Goal: Ask a question: Seek information or help from site administrators or community

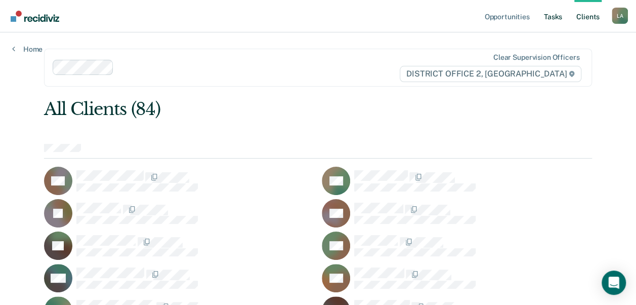
click at [556, 17] on link "Tasks" at bounding box center [553, 16] width 22 height 32
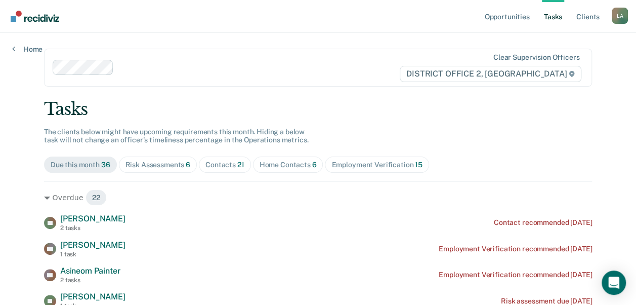
click at [170, 164] on div "Risk Assessments 6" at bounding box center [157, 164] width 65 height 9
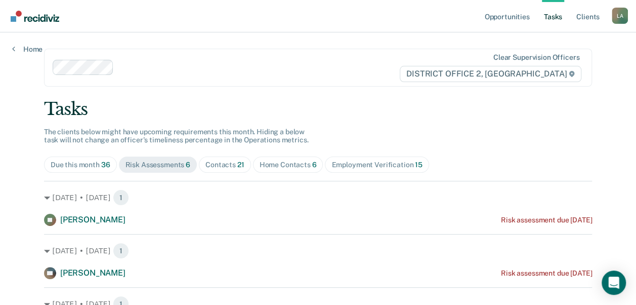
click at [223, 167] on div "Contacts 21" at bounding box center [224, 164] width 39 height 9
click at [516, 15] on link "Opportunities" at bounding box center [506, 16] width 49 height 32
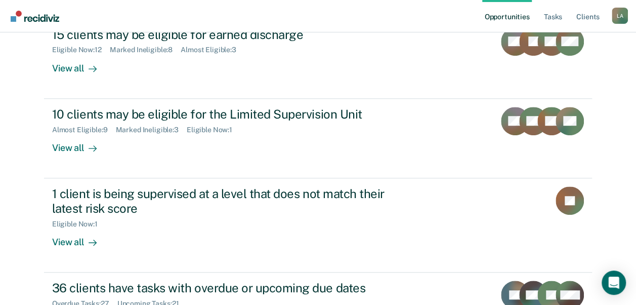
scroll to position [311, 0]
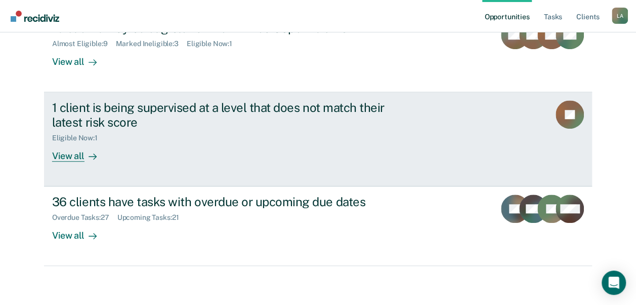
click at [77, 153] on div "View all" at bounding box center [80, 152] width 57 height 20
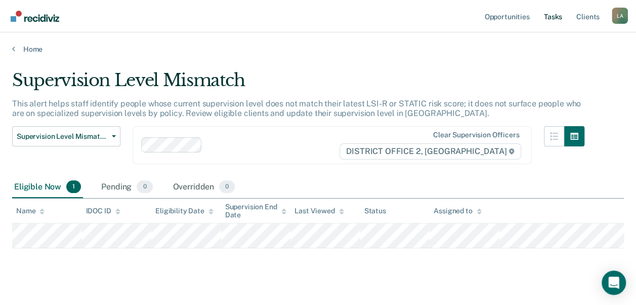
click at [553, 13] on link "Tasks" at bounding box center [553, 16] width 22 height 32
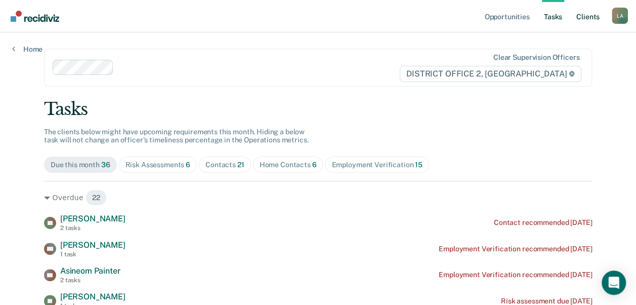
click at [588, 24] on link "Client s" at bounding box center [587, 16] width 27 height 32
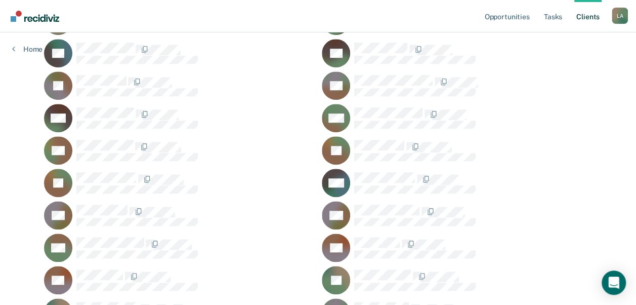
scroll to position [294, 0]
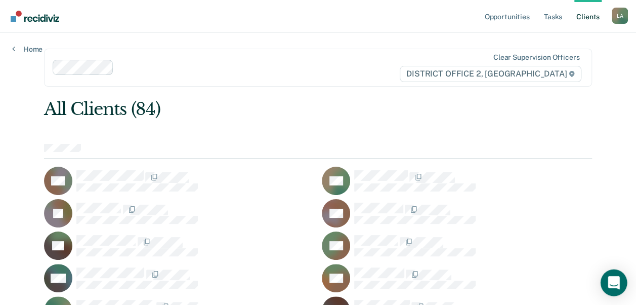
click at [614, 282] on icon "Open Intercom Messenger" at bounding box center [614, 282] width 12 height 13
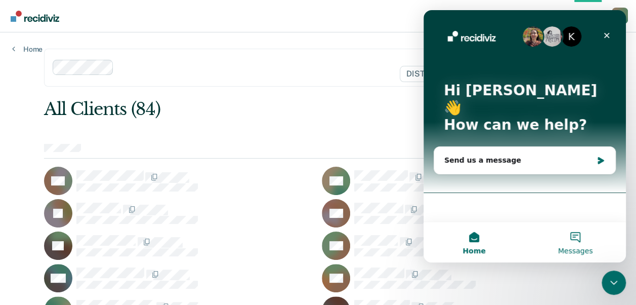
click at [579, 244] on button "Messages" at bounding box center [575, 242] width 101 height 40
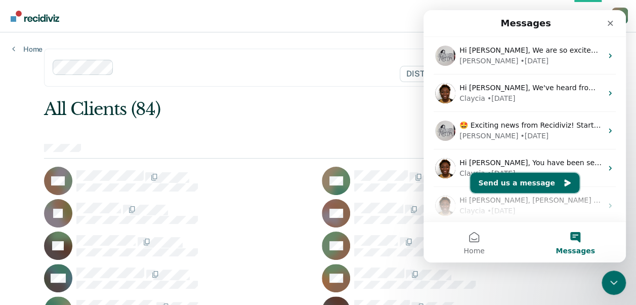
click at [530, 187] on button "Send us a message" at bounding box center [524, 183] width 109 height 20
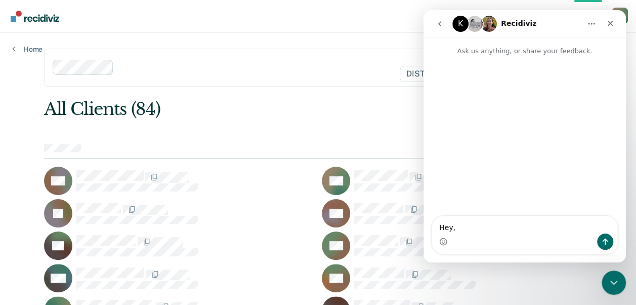
type textarea "Hey,"
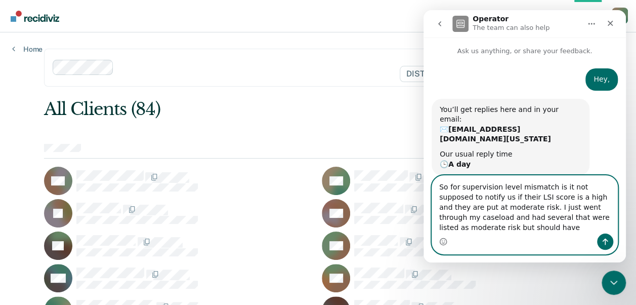
scroll to position [1, 0]
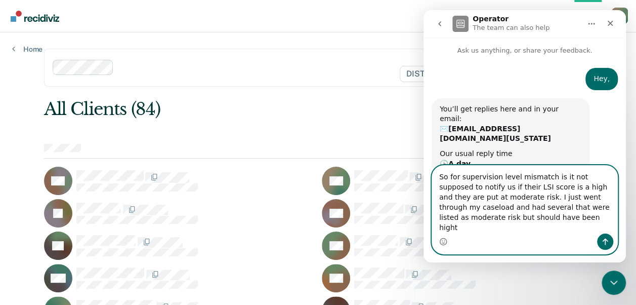
click at [484, 206] on textarea "So for supervision level mismatch is it not supposed to notify us if their LSI …" at bounding box center [524, 199] width 185 height 68
click at [568, 186] on textarea "So for supervision level mismatch is it not supposed to notify us if their LSI …" at bounding box center [524, 199] width 185 height 68
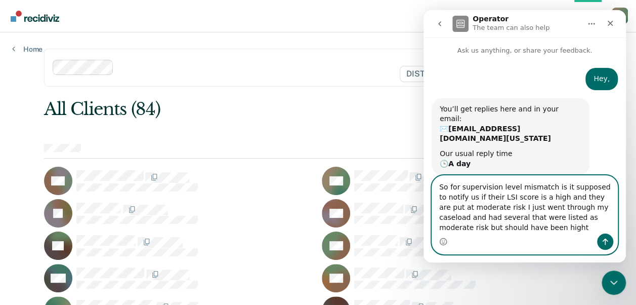
click at [482, 208] on textarea "So for supervision level mismatch is it supposed to notify us if their LSI scor…" at bounding box center [524, 205] width 185 height 58
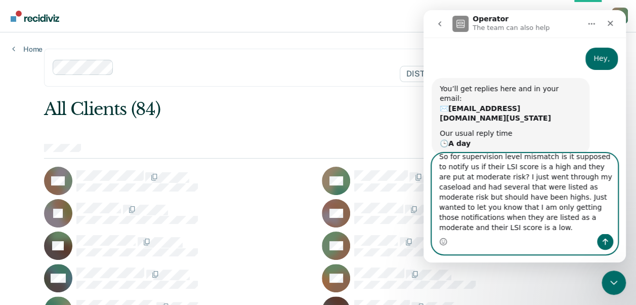
scroll to position [0, 0]
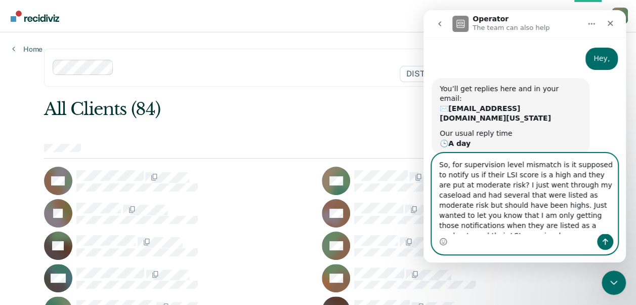
click at [563, 226] on textarea "So, for supervision level mismatch is it supposed to notify us if their LSI sco…" at bounding box center [524, 193] width 185 height 80
type textarea "So, for supervision level mismatch is it supposed to notify us if their LSI sco…"
click at [608, 240] on icon "Send a message…" at bounding box center [605, 241] width 8 height 8
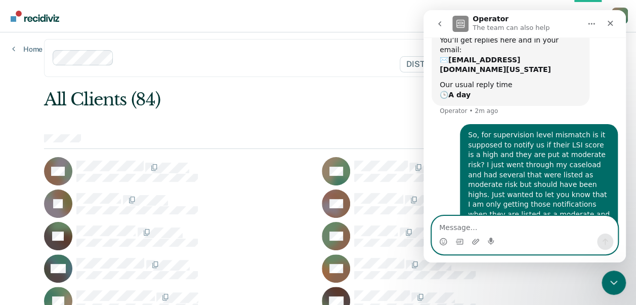
scroll to position [10, 0]
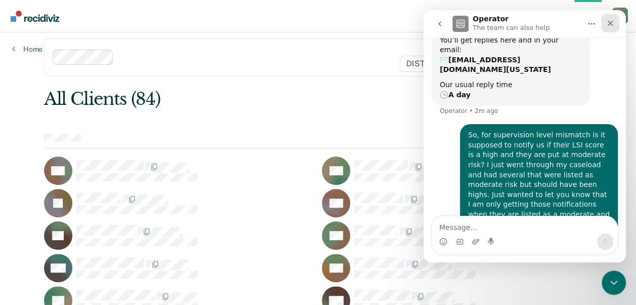
click at [601, 28] on div "Close" at bounding box center [610, 23] width 18 height 18
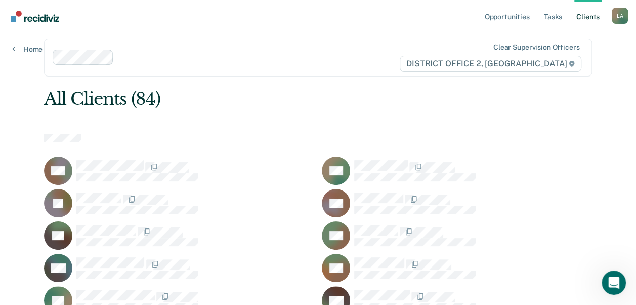
click at [601, 28] on ul "Opportunities Tasks Client s" at bounding box center [547, 16] width 130 height 32
drag, startPoint x: 178, startPoint y: 18, endPoint x: 551, endPoint y: 21, distance: 373.3
click at [551, 21] on link "Tasks" at bounding box center [553, 16] width 22 height 32
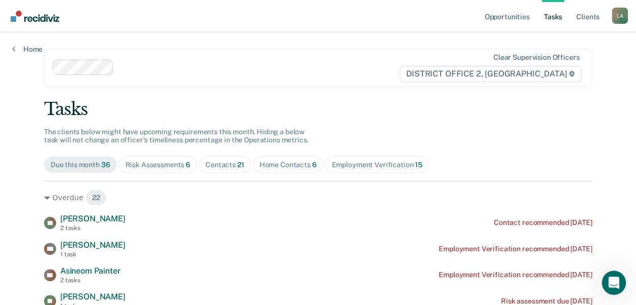
click at [544, 14] on link "Tasks" at bounding box center [553, 16] width 22 height 32
click at [504, 24] on link "Opportunities" at bounding box center [506, 16] width 49 height 32
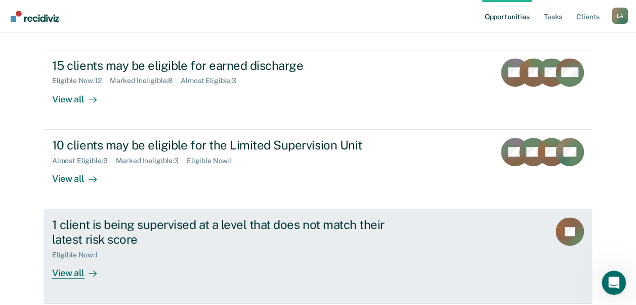
scroll to position [192, 0]
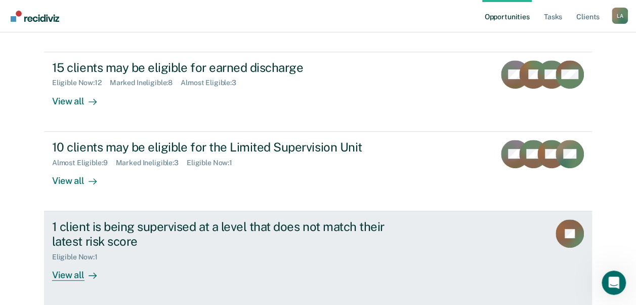
click at [55, 273] on div "View all" at bounding box center [80, 271] width 57 height 20
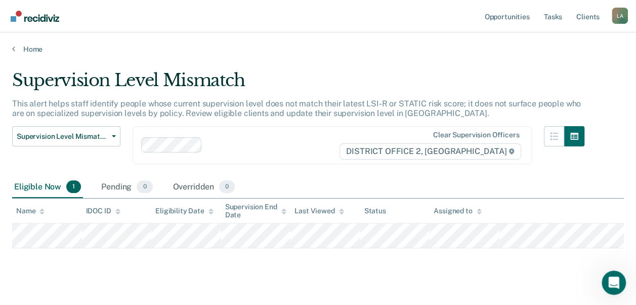
click at [10, 48] on div "Home" at bounding box center [318, 42] width 636 height 21
click at [17, 49] on link "Home" at bounding box center [318, 49] width 612 height 9
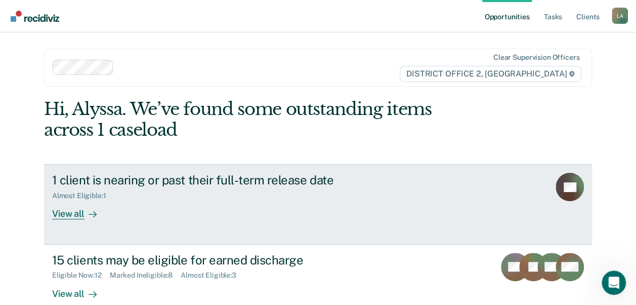
click at [199, 186] on div "1 client is nearing or past their full-term release date" at bounding box center [229, 180] width 355 height 15
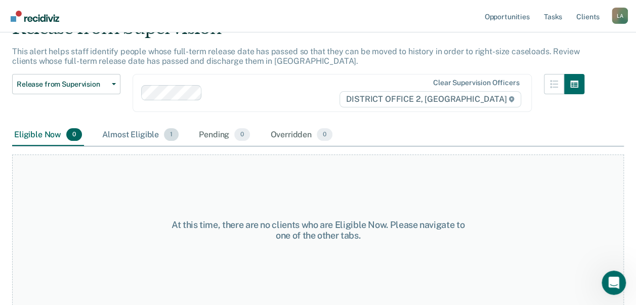
click at [132, 130] on div "Almost Eligible 1" at bounding box center [140, 135] width 80 height 22
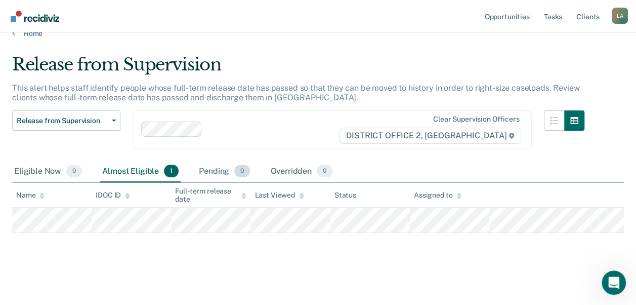
click at [212, 174] on div "Pending 0" at bounding box center [224, 171] width 55 height 22
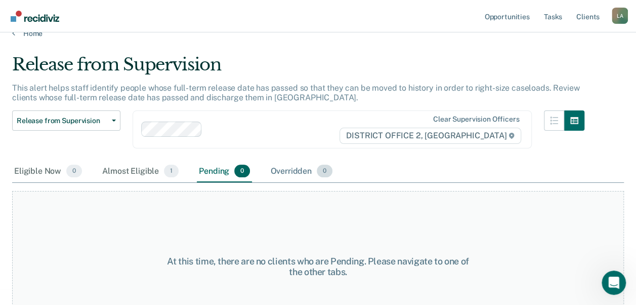
click at [270, 168] on div "Overridden 0" at bounding box center [301, 171] width 66 height 22
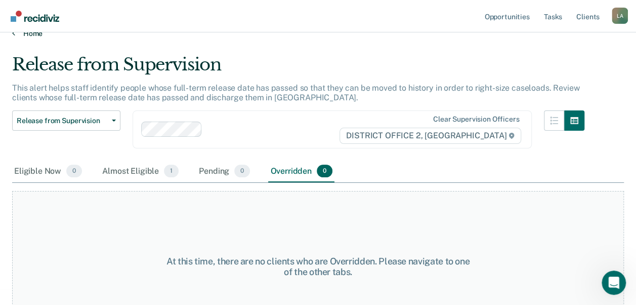
click at [17, 33] on link "Home" at bounding box center [318, 33] width 612 height 9
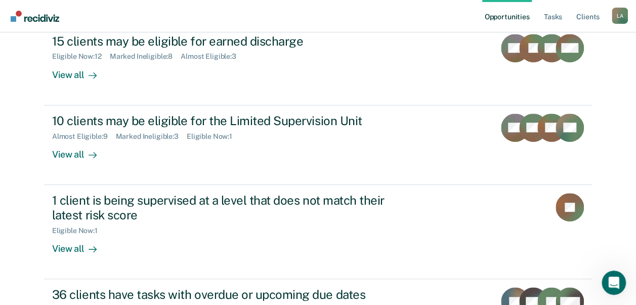
scroll to position [220, 0]
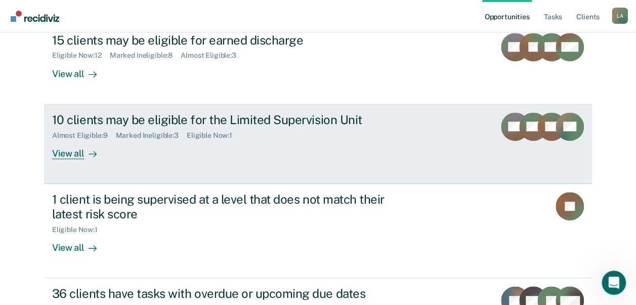
click at [71, 158] on link "10 clients may be eligible for the Limited Supervision Unit Almost Eligible : 9…" at bounding box center [318, 143] width 548 height 79
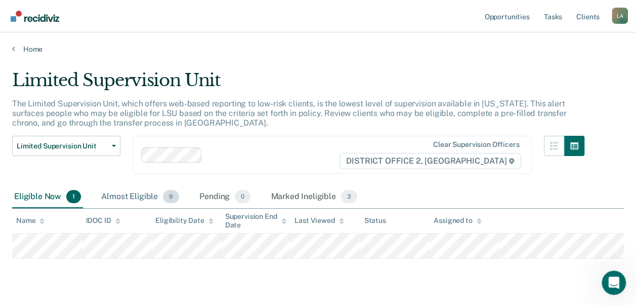
click at [126, 194] on div "Almost Eligible 9" at bounding box center [140, 197] width 82 height 22
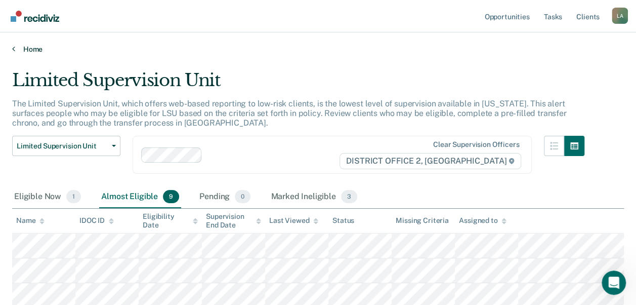
click at [13, 52] on icon at bounding box center [13, 49] width 3 height 8
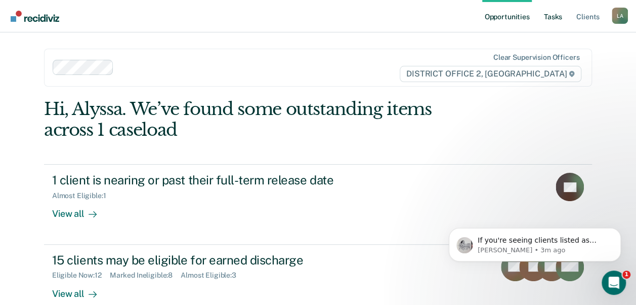
click at [552, 15] on link "Tasks" at bounding box center [553, 16] width 22 height 32
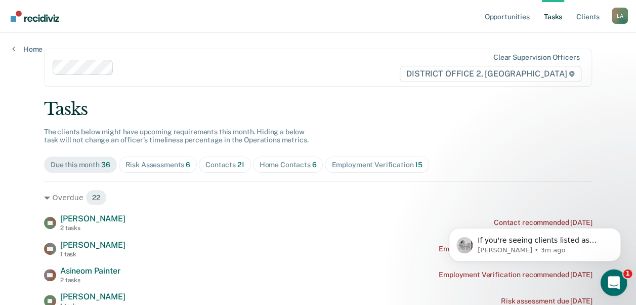
click at [601, 279] on div "Open Intercom Messenger" at bounding box center [611, 280] width 33 height 33
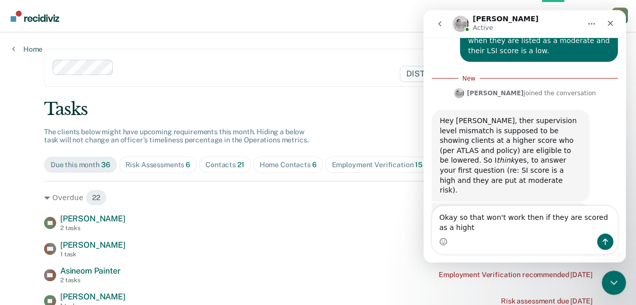
scroll to position [237, 0]
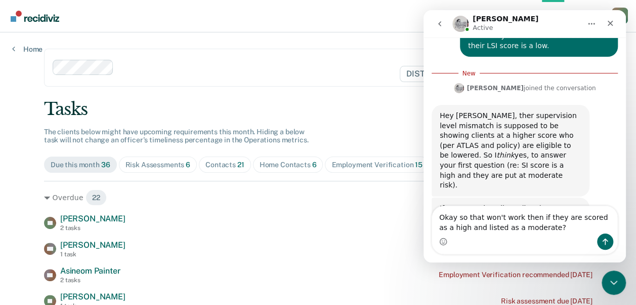
type textarea "Okay so that won't work then if they are scored as a high and listed as a moder…"
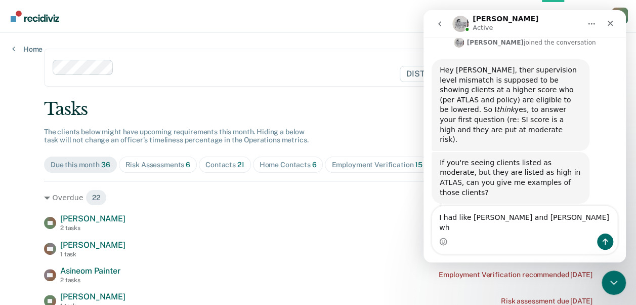
scroll to position [255, 0]
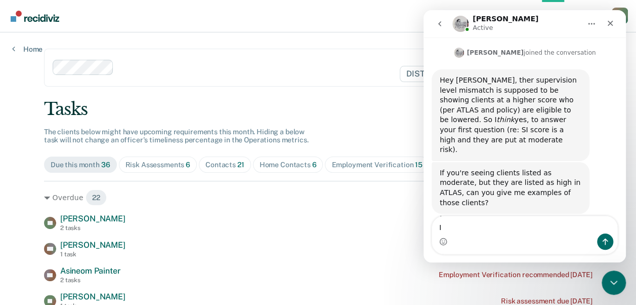
type textarea "I"
click at [595, 236] on div "Intercom messenger" at bounding box center [524, 241] width 185 height 16
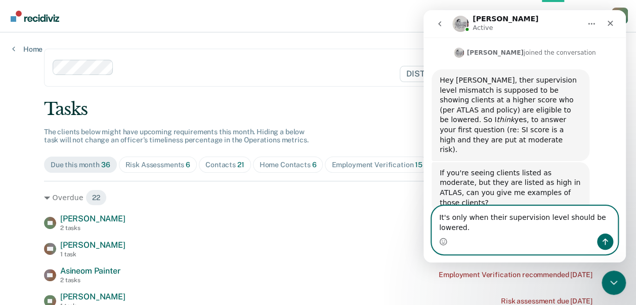
click at [614, 229] on textarea "It's only when their supervision level should be lowered." at bounding box center [524, 219] width 185 height 27
type textarea "It's only when their supervision level should be lowered?"
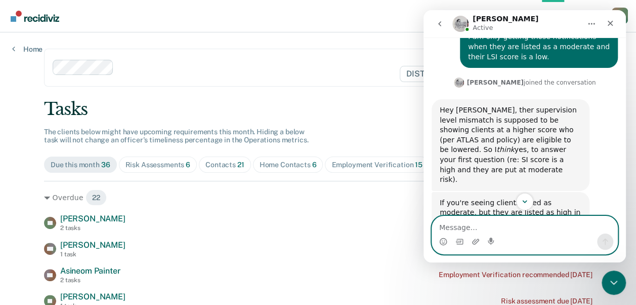
scroll to position [288, 0]
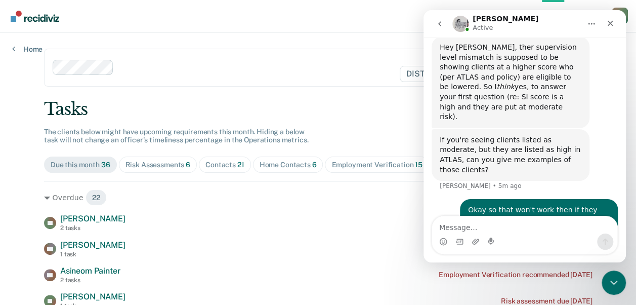
click at [334, 77] on div "Clear supervision officers DISTRICT OFFICE 2, LEWISTON" at bounding box center [318, 68] width 548 height 38
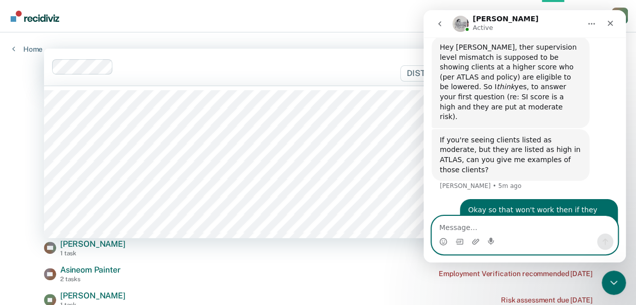
click at [513, 226] on textarea "Message…" at bounding box center [524, 224] width 185 height 17
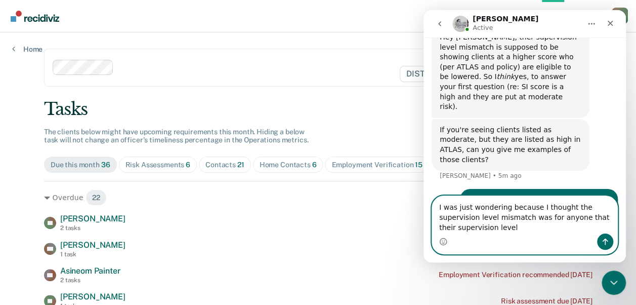
scroll to position [309, 0]
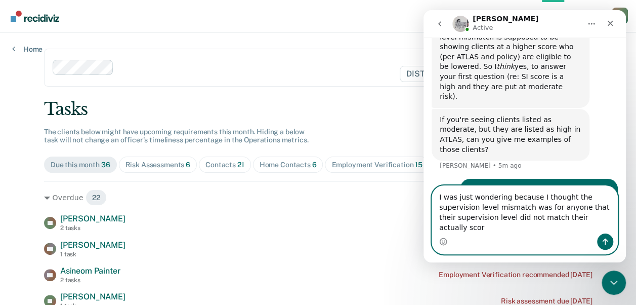
type textarea "I was just wondering because I thought the supervision level mismatch was for a…"
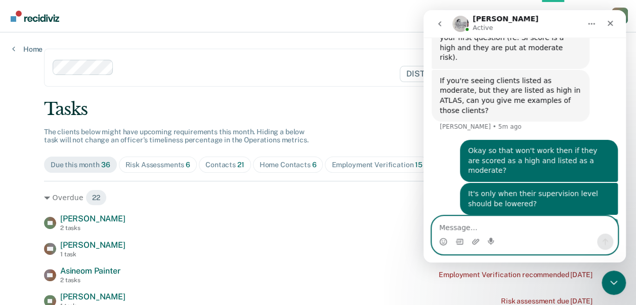
scroll to position [380, 0]
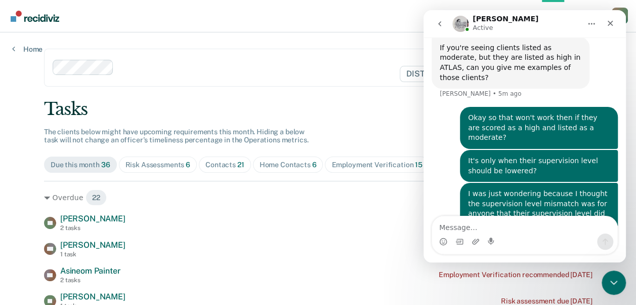
click at [611, 20] on icon "Close" at bounding box center [610, 23] width 8 height 8
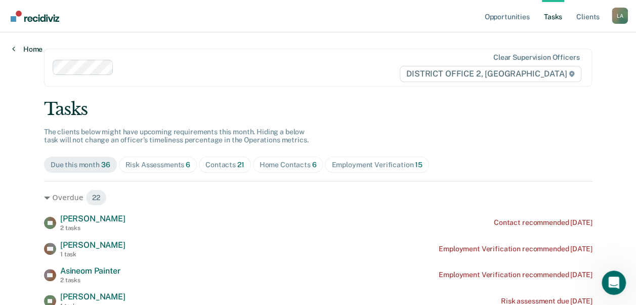
click at [29, 50] on link "Home" at bounding box center [27, 49] width 30 height 9
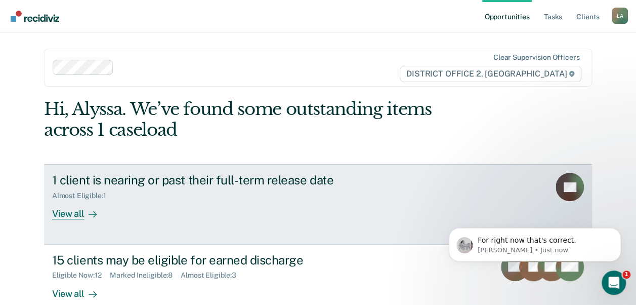
scroll to position [371, 0]
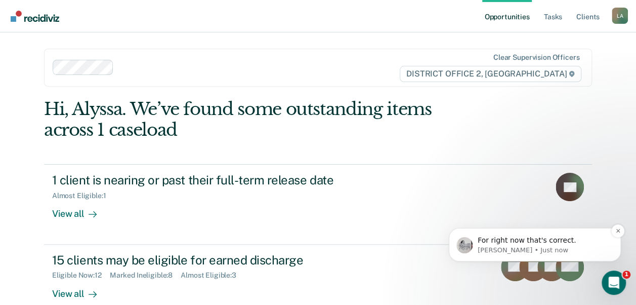
click at [537, 240] on p "For right now that's correct." at bounding box center [543, 240] width 131 height 10
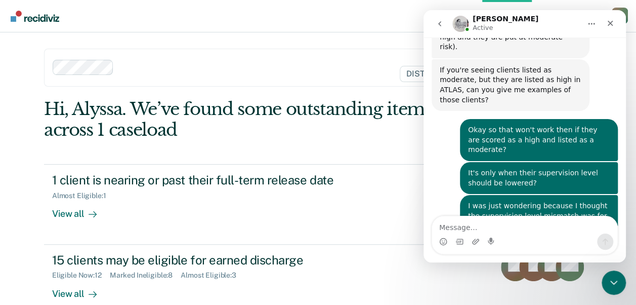
scroll to position [388, 0]
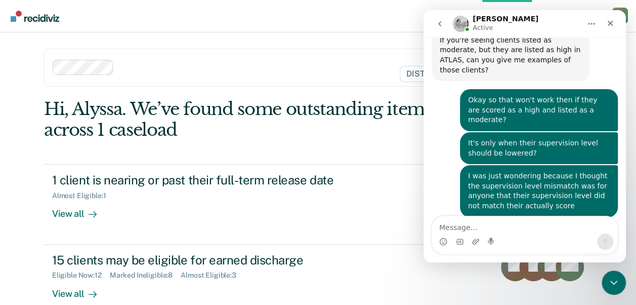
click at [535, 230] on textarea "Message…" at bounding box center [524, 224] width 185 height 17
type textarea "O"
type textarea "Okay"
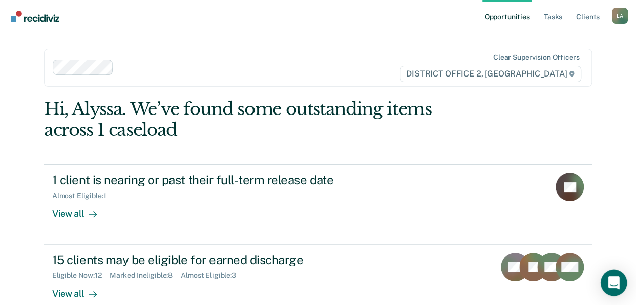
click at [612, 280] on icon "Open Intercom Messenger" at bounding box center [614, 282] width 12 height 13
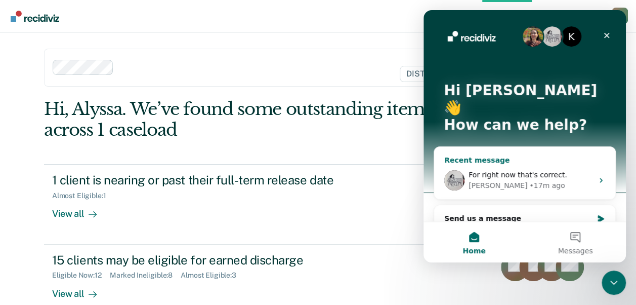
click at [554, 170] on span "For right now that's correct." at bounding box center [517, 174] width 99 height 8
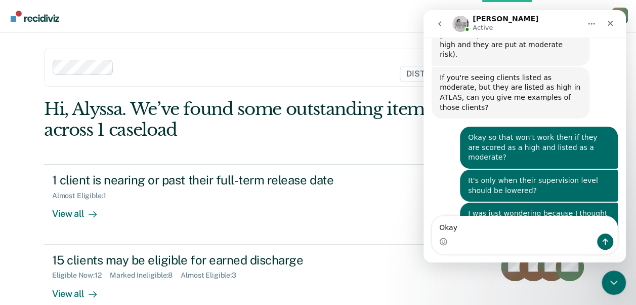
scroll to position [371, 0]
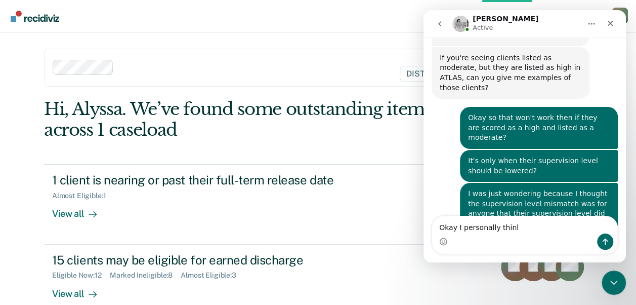
type textarea "Okay I personally thinl"
click at [609, 23] on icon "Close" at bounding box center [611, 24] width 6 height 6
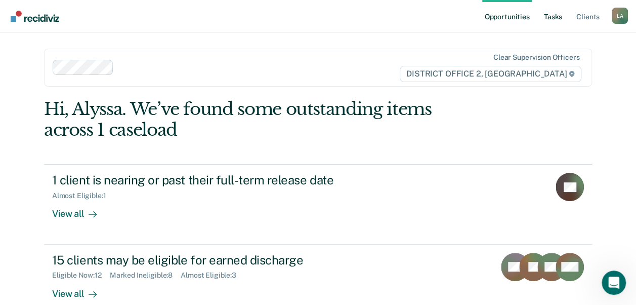
click at [546, 16] on link "Tasks" at bounding box center [553, 16] width 22 height 32
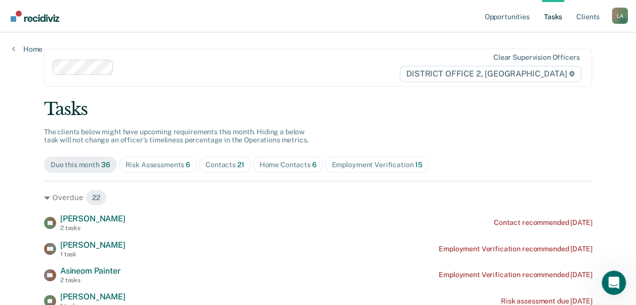
click at [167, 165] on div "Risk Assessments 6" at bounding box center [157, 164] width 65 height 9
